Goal: Task Accomplishment & Management: Use online tool/utility

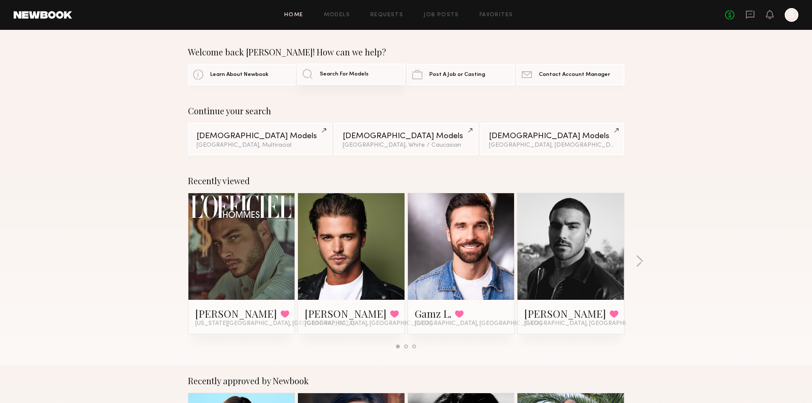
click at [324, 77] on span "Search For Models" at bounding box center [344, 75] width 49 height 6
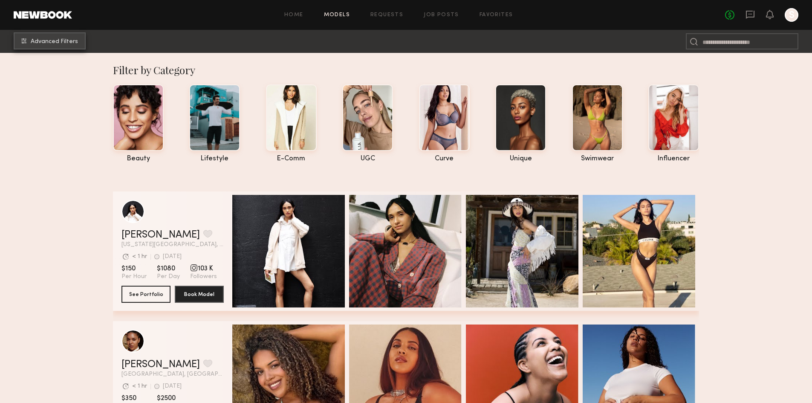
click at [61, 42] on span "Advanced Filters" at bounding box center [54, 42] width 47 height 6
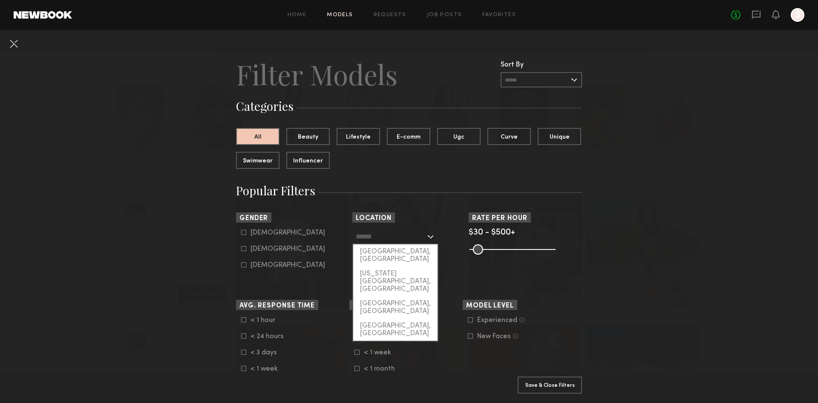
click at [376, 236] on input "text" at bounding box center [391, 236] width 70 height 14
click at [384, 257] on div "[GEOGRAPHIC_DATA], [GEOGRAPHIC_DATA]" at bounding box center [395, 255] width 84 height 22
type input "**********"
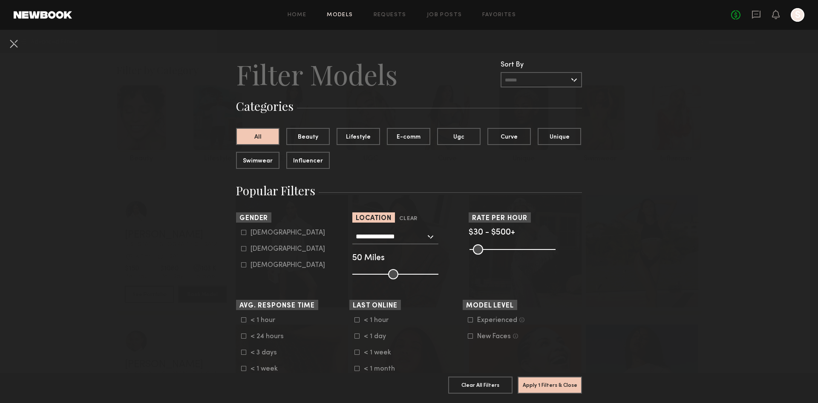
click at [241, 251] on common-framework-checkbox "[DEMOGRAPHIC_DATA]" at bounding box center [295, 249] width 108 height 8
click at [242, 251] on icon at bounding box center [244, 248] width 5 height 5
type input "**"
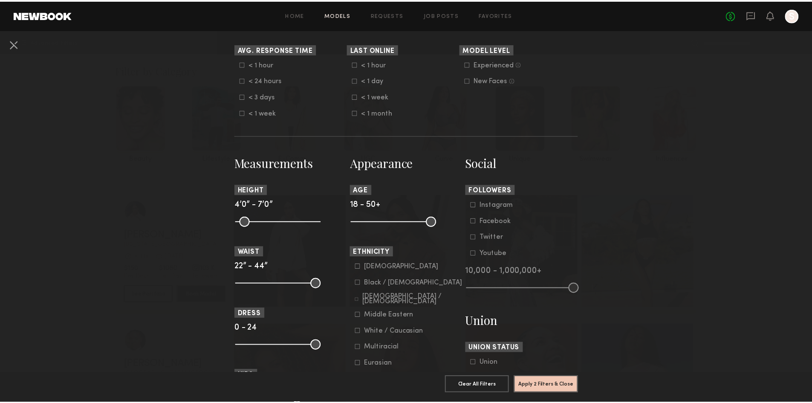
scroll to position [426, 0]
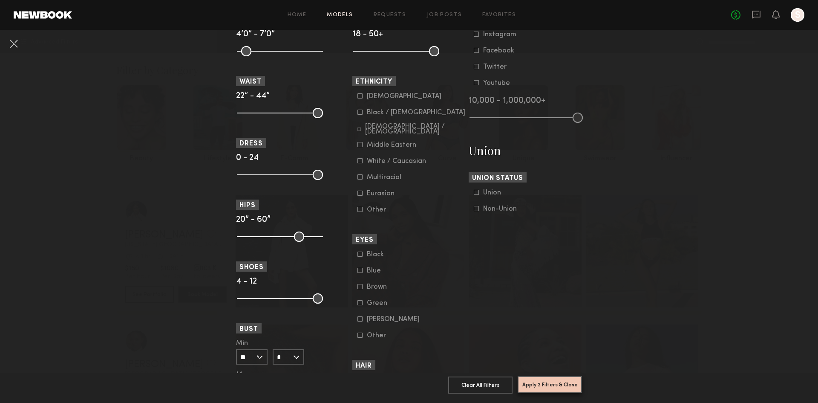
click at [552, 379] on button "Apply 2 Filters & Close" at bounding box center [550, 384] width 64 height 17
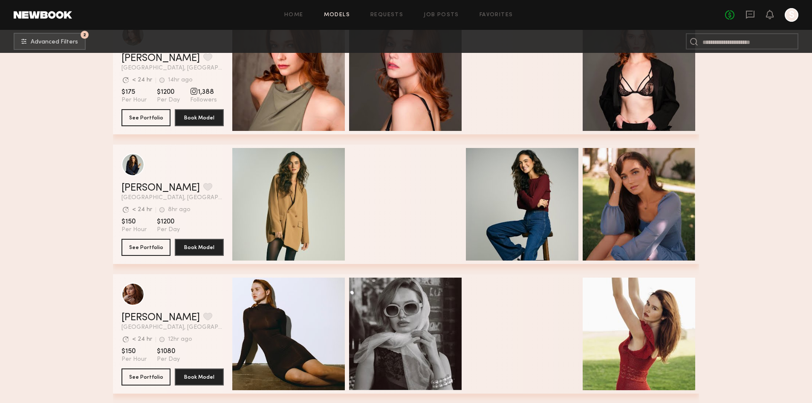
scroll to position [15350, 0]
